Goal: Information Seeking & Learning: Compare options

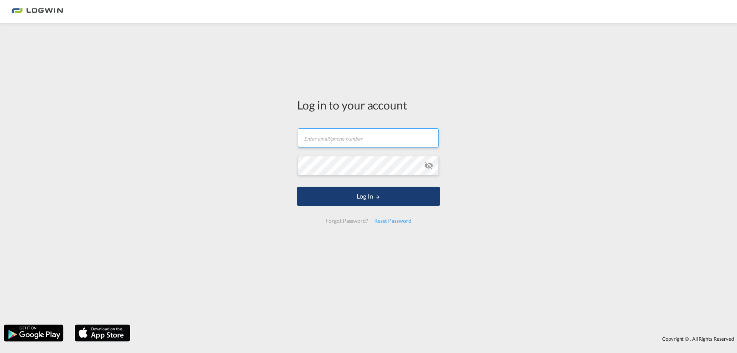
type input "[PERSON_NAME][EMAIL_ADDRESS][PERSON_NAME][DOMAIN_NAME]"
click at [378, 187] on button "Log In" at bounding box center [368, 196] width 143 height 19
